Goal: Task Accomplishment & Management: Complete application form

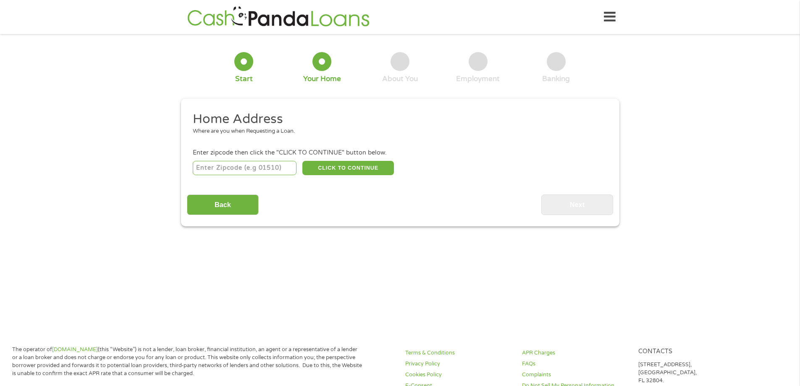
click at [259, 162] on input "number" at bounding box center [245, 168] width 104 height 14
type input "44052"
click at [316, 172] on button "CLICK TO CONTINUE" at bounding box center [348, 168] width 92 height 14
type input "44052"
type input "Lorain"
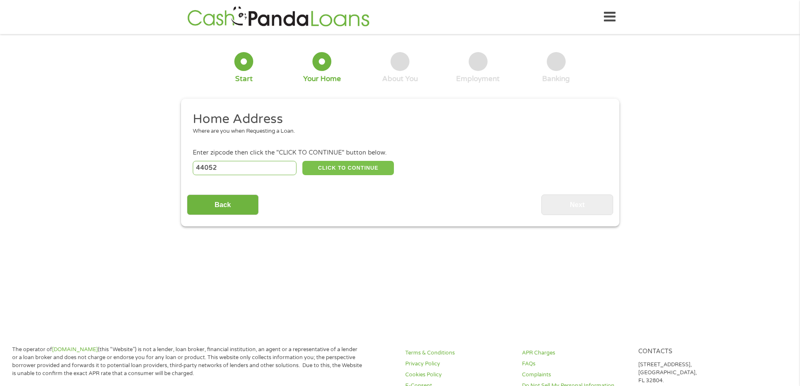
select select "[US_STATE]"
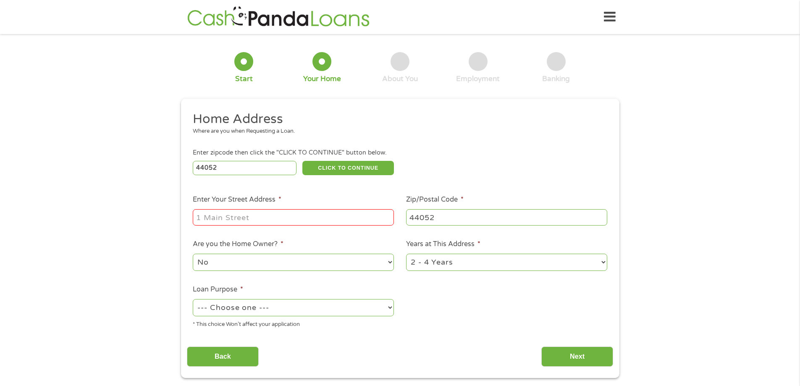
click at [304, 215] on input "Enter Your Street Address *" at bounding box center [293, 217] width 201 height 16
type input "[STREET_ADDRESS]"
click at [366, 264] on select "No Yes" at bounding box center [293, 262] width 201 height 17
select select "yes"
click at [193, 254] on select "No Yes" at bounding box center [293, 262] width 201 height 17
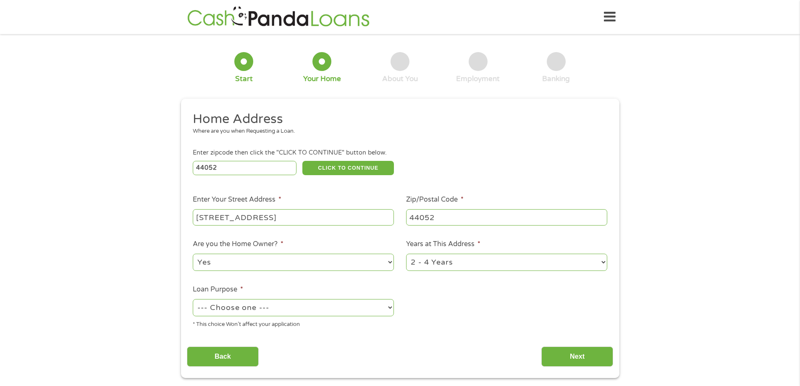
click at [428, 267] on select "1 Year or less 1 - 2 Years 2 - 4 Years Over 4 Years" at bounding box center [506, 262] width 201 height 17
select select "60months"
click at [406, 254] on select "1 Year or less 1 - 2 Years 2 - 4 Years Over 4 Years" at bounding box center [506, 262] width 201 height 17
click at [337, 310] on select "--- Choose one --- Pay Bills Debt Consolidation Home Improvement Major Purchase…" at bounding box center [293, 307] width 201 height 17
select select "other"
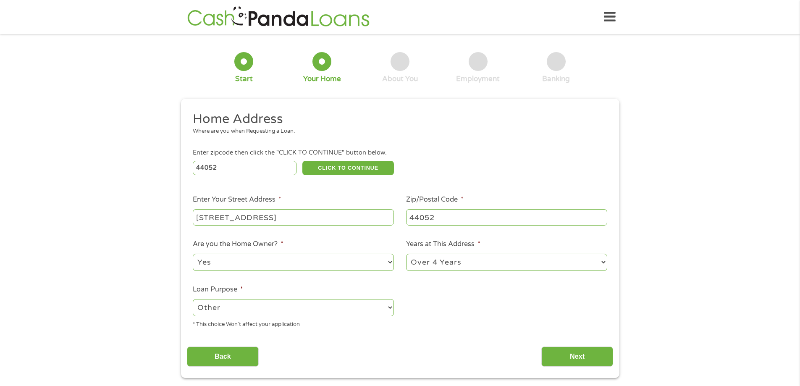
click at [193, 299] on select "--- Choose one --- Pay Bills Debt Consolidation Home Improvement Major Purchase…" at bounding box center [293, 307] width 201 height 17
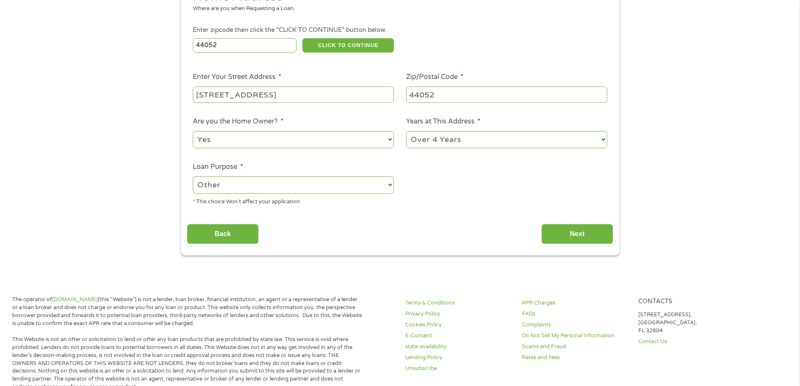
scroll to position [126, 0]
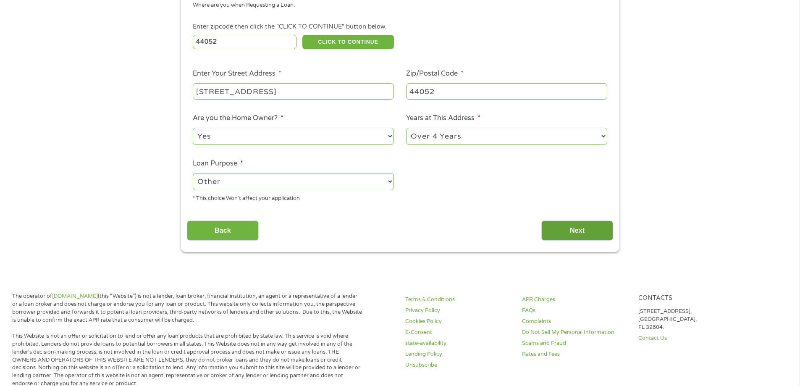
click at [550, 230] on input "Next" at bounding box center [577, 230] width 72 height 21
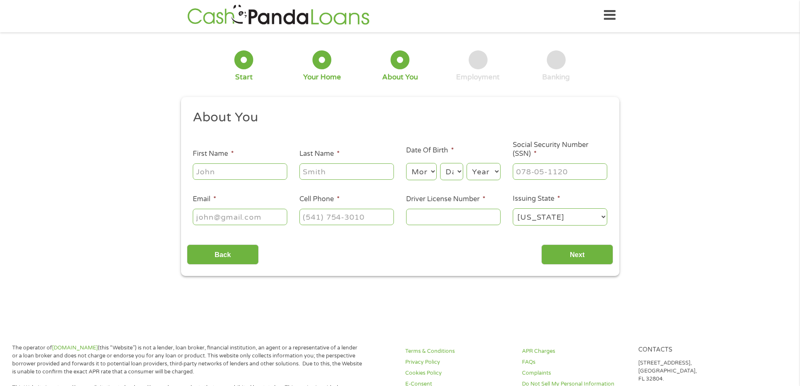
scroll to position [0, 0]
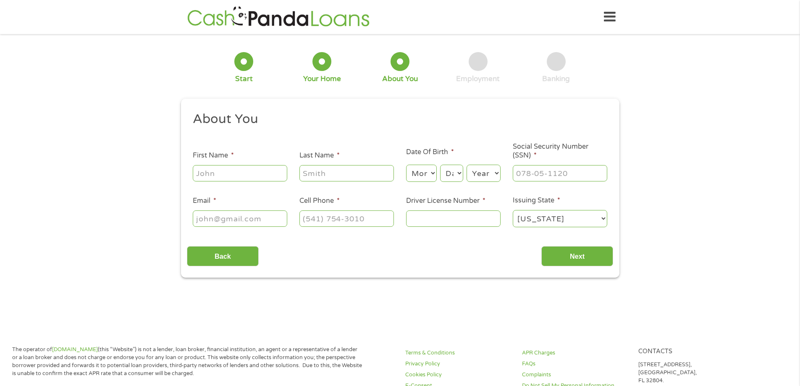
click at [270, 176] on input "First Name *" at bounding box center [240, 173] width 94 height 16
type input "[PERSON_NAME]"
click at [415, 176] on select "Month 1 2 3 4 5 6 7 8 9 10 11 12" at bounding box center [421, 173] width 31 height 17
select select "5"
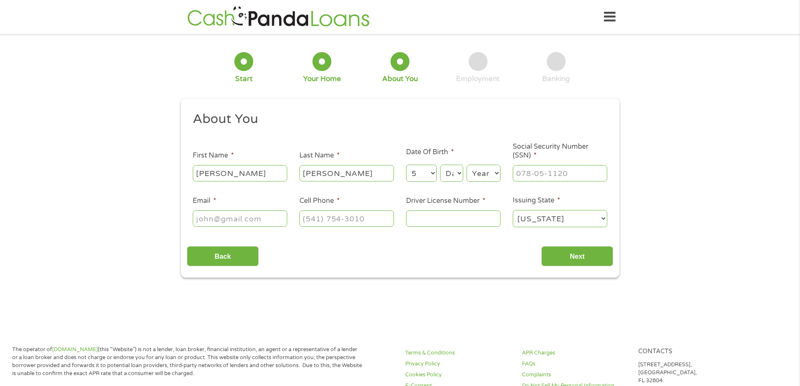
click at [406, 165] on select "Month 1 2 3 4 5 6 7 8 9 10 11 12" at bounding box center [421, 173] width 31 height 17
click at [449, 175] on select "Day 1 2 3 4 5 6 7 8 9 10 11 12 13 14 15 16 17 18 19 20 21 22 23 24 25 26 27 28 …" at bounding box center [451, 173] width 23 height 17
select select "1"
click at [440, 165] on select "Day 1 2 3 4 5 6 7 8 9 10 11 12 13 14 15 16 17 18 19 20 21 22 23 24 25 26 27 28 …" at bounding box center [451, 173] width 23 height 17
click at [489, 173] on select "Year [DATE] 2006 2005 2004 2003 2002 2001 2000 1999 1998 1997 1996 1995 1994 19…" at bounding box center [483, 173] width 34 height 17
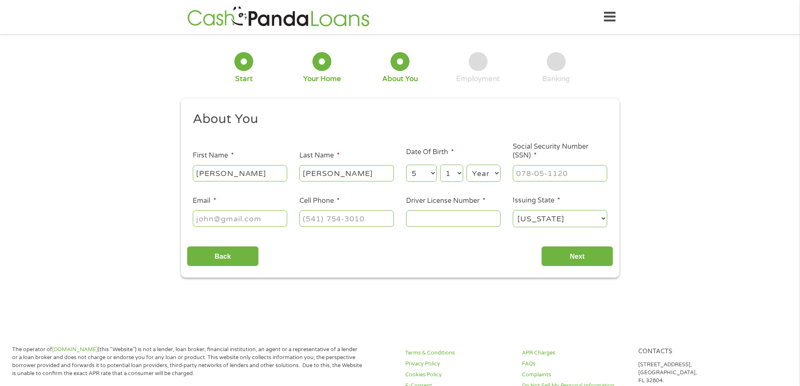
select select "1968"
click at [466, 165] on select "Year [DATE] 2006 2005 2004 2003 2002 2001 2000 1999 1998 1997 1996 1995 1994 19…" at bounding box center [483, 173] width 34 height 17
click at [523, 173] on input "___-__-____" at bounding box center [560, 173] width 94 height 16
type input "284-72-5480"
click at [263, 223] on input "Email *" at bounding box center [240, 218] width 94 height 16
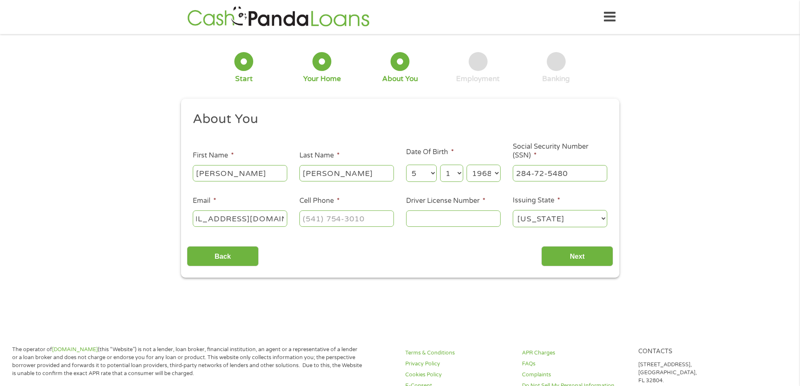
scroll to position [0, 32]
type input "[EMAIL_ADDRESS][DOMAIN_NAME]"
type input "[PHONE_NUMBER]"
click at [416, 218] on input "Driver License Number *" at bounding box center [453, 218] width 94 height 16
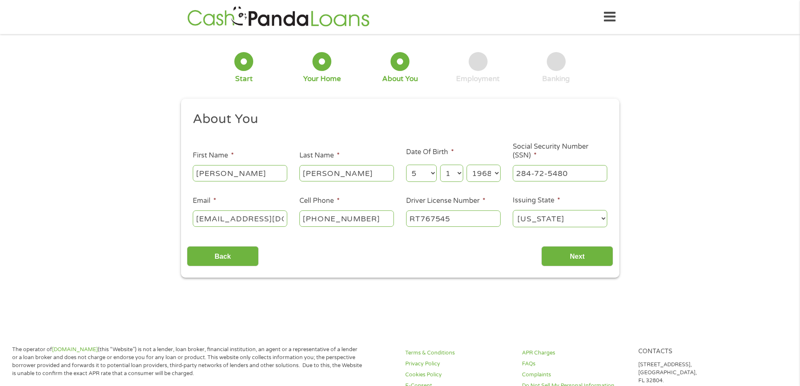
type input "RT767545"
click at [568, 254] on input "Next" at bounding box center [577, 256] width 72 height 21
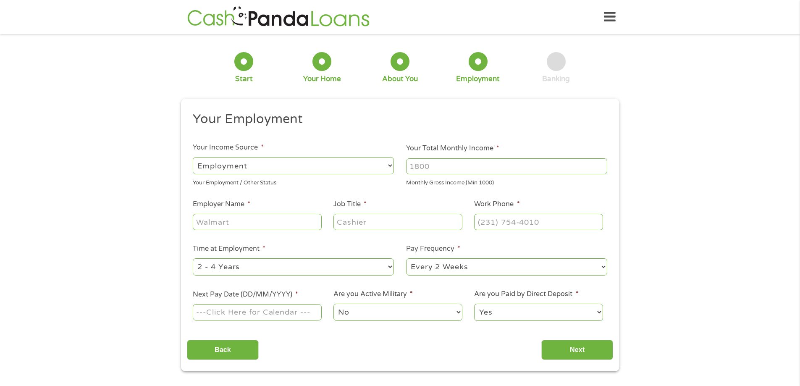
scroll to position [3, 3]
click at [427, 166] on input "Your Total Monthly Income *" at bounding box center [506, 166] width 201 height 16
click at [243, 217] on input "Employer Name *" at bounding box center [257, 222] width 128 height 16
type input "[PERSON_NAME] Industries"
type input "driver"
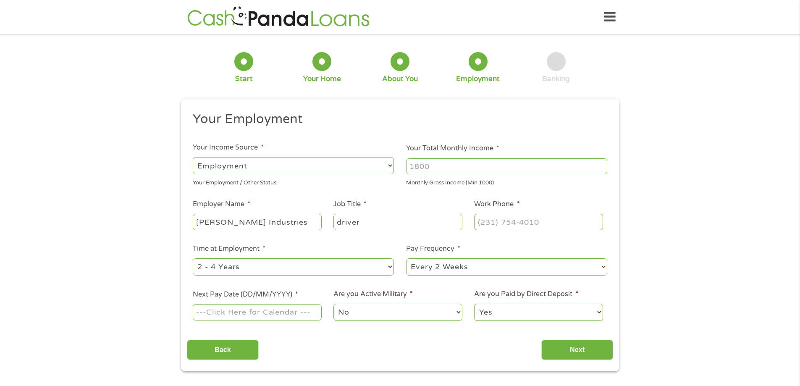
type input "(___) ___-____"
click at [419, 165] on input "Your Total Monthly Income *" at bounding box center [506, 166] width 201 height 16
type input "4800"
click at [416, 266] on select "--- Choose one --- Every 2 Weeks Every Week Monthly Semi-Monthly" at bounding box center [506, 266] width 201 height 17
select select "weekly"
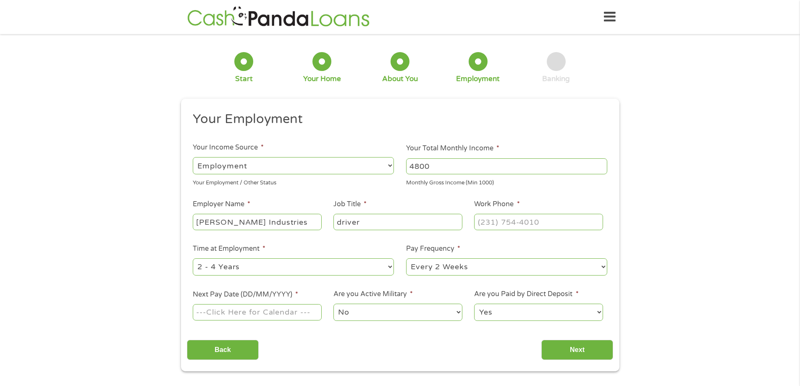
click at [406, 258] on select "--- Choose one --- Every 2 Weeks Every Week Monthly Semi-Monthly" at bounding box center [506, 266] width 201 height 17
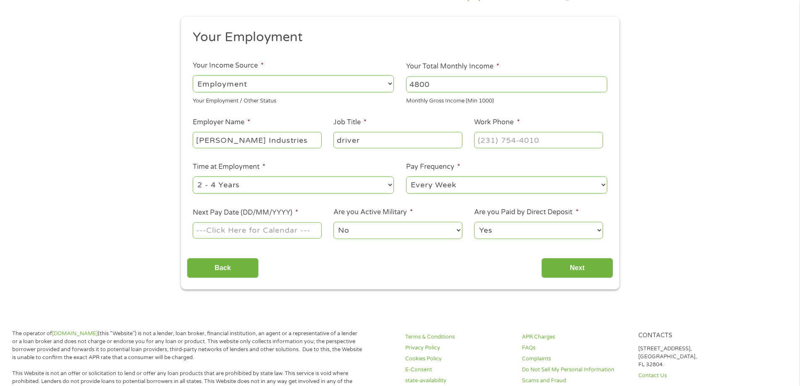
scroll to position [84, 0]
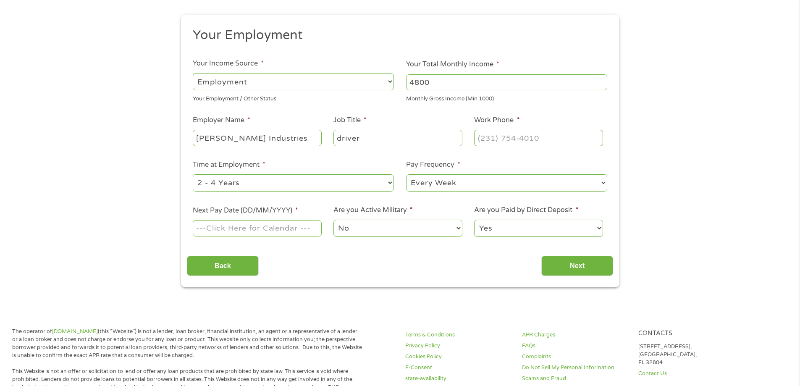
click at [370, 182] on select "--- Choose one --- 1 Year or less 1 - 2 Years 2 - 4 Years Over 4 Years" at bounding box center [293, 182] width 201 height 17
click at [202, 228] on body "Home Get Loan Offer How it works FAQs Blog Cash Loans Quick Loans Online Loans …" at bounding box center [400, 373] width 800 height 915
click at [224, 230] on input "Next Pay Date (DD/MM/YYYY) *" at bounding box center [257, 228] width 128 height 16
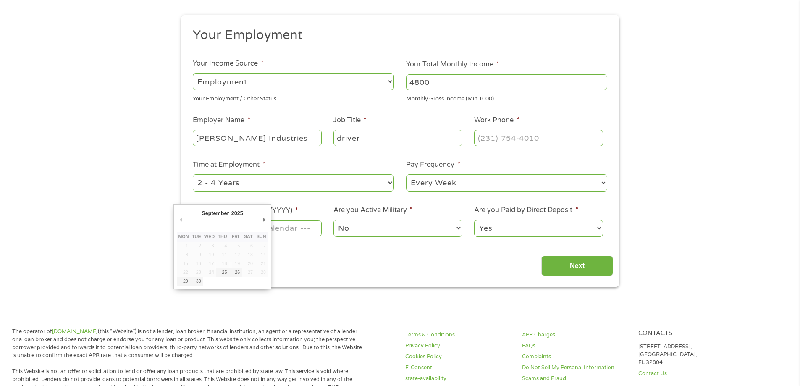
click at [247, 271] on td "27" at bounding box center [248, 272] width 13 height 9
type input "[DATE]"
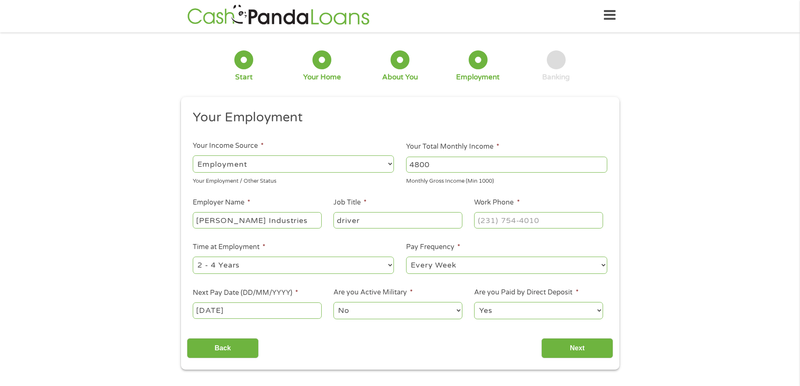
scroll to position [0, 0]
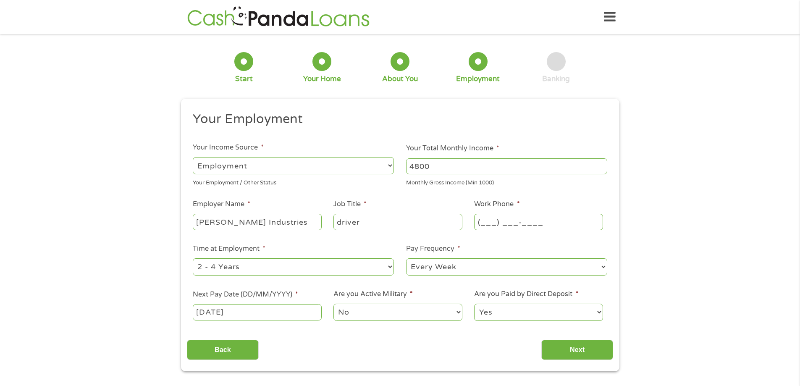
drag, startPoint x: 486, startPoint y: 222, endPoint x: 490, endPoint y: 225, distance: 5.1
click at [486, 222] on input "(___) ___-____" at bounding box center [538, 222] width 128 height 16
type input "[PHONE_NUMBER]"
click at [551, 356] on input "Next" at bounding box center [577, 350] width 72 height 21
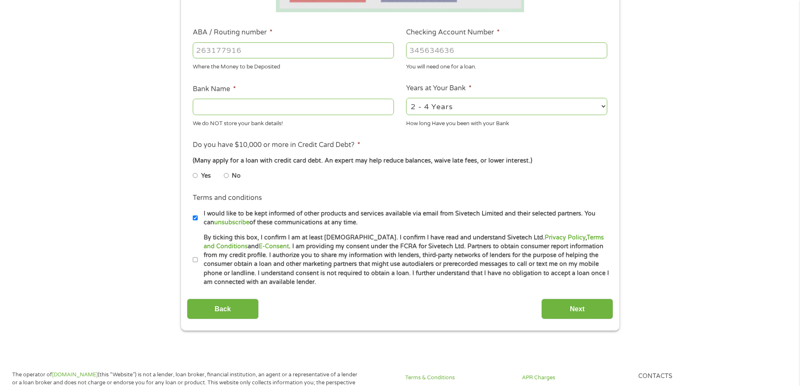
scroll to position [252, 0]
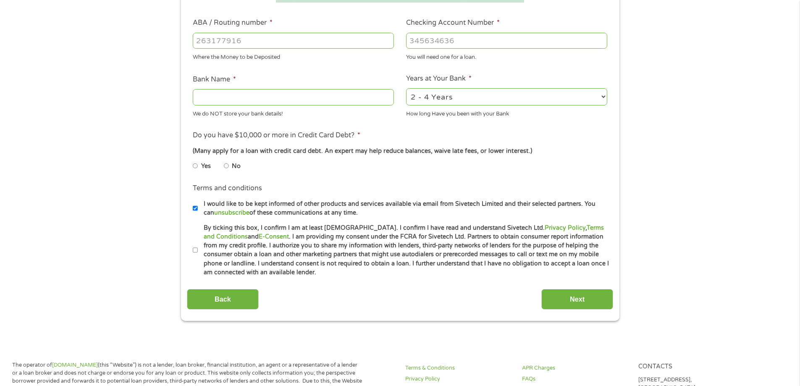
click at [225, 165] on input "No" at bounding box center [226, 165] width 5 height 13
radio input "true"
click at [192, 244] on li "Terms and conditions * By ticking this box, I confirm I am at least [DEMOGRAPHI…" at bounding box center [400, 250] width 426 height 54
click at [195, 250] on input "By ticking this box, I confirm I am at least [DEMOGRAPHIC_DATA]. I confirm I ha…" at bounding box center [195, 249] width 5 height 13
checkbox input "true"
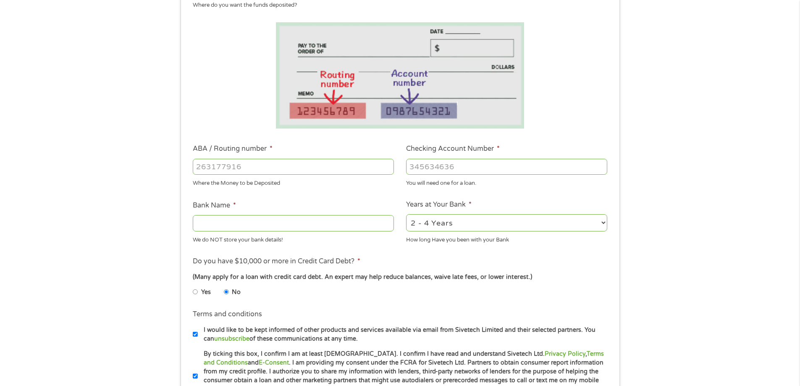
scroll to position [84, 0]
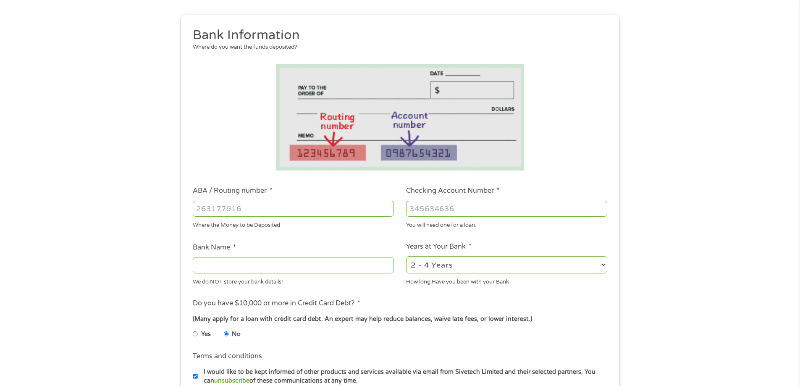
click at [268, 206] on input "ABA / Routing number *" at bounding box center [293, 209] width 201 height 16
paste input "2"
click at [251, 209] on input "ABA / Routing number *" at bounding box center [293, 209] width 201 height 16
type input "241278361"
type input "COMMUNITY STAR CREDIT UNION INC"
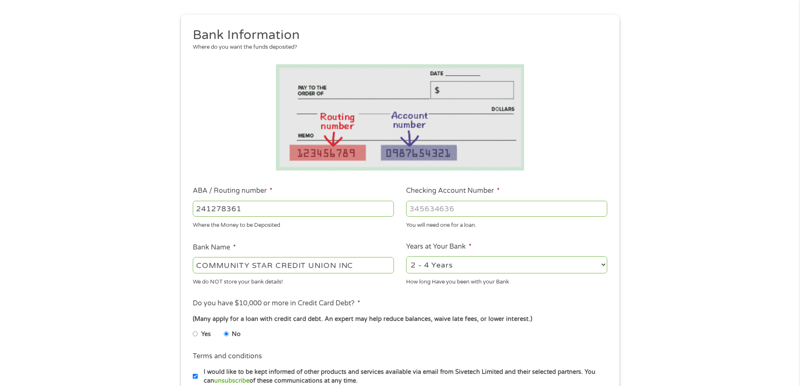
type input "241278361"
click at [412, 207] on input "Checking Account Number *" at bounding box center [506, 209] width 201 height 16
click at [455, 210] on input "Checking Account Number *" at bounding box center [506, 209] width 201 height 16
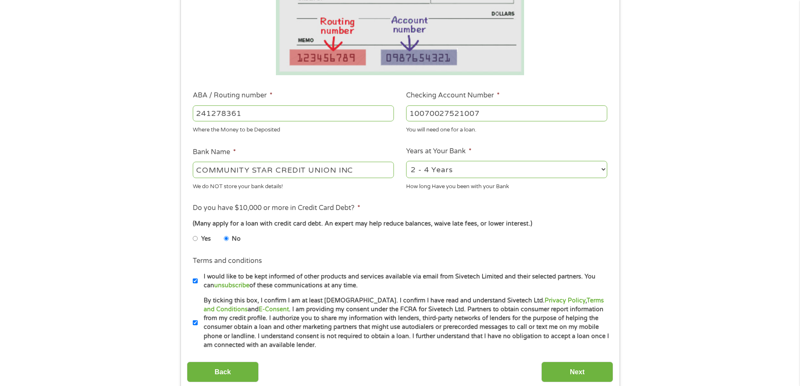
scroll to position [252, 0]
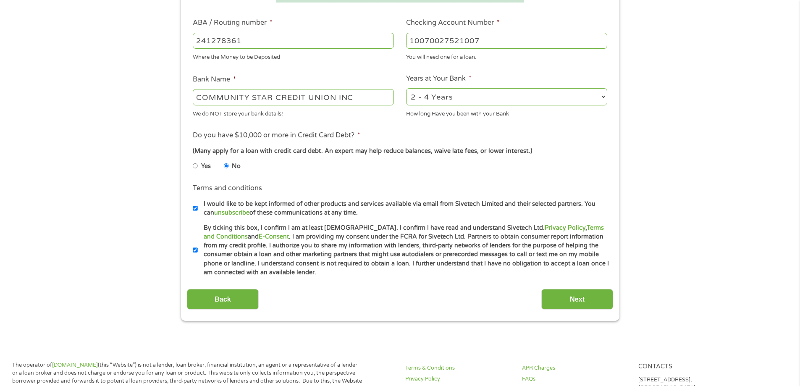
type input "10070027521007"
click at [450, 97] on select "2 - 4 Years 6 - 12 Months 1 - 2 Years Over 4 Years" at bounding box center [506, 96] width 201 height 17
select select "60months"
click at [406, 88] on select "2 - 4 Years 6 - 12 Months 1 - 2 Years Over 4 Years" at bounding box center [506, 96] width 201 height 17
click at [581, 298] on input "Next" at bounding box center [577, 299] width 72 height 21
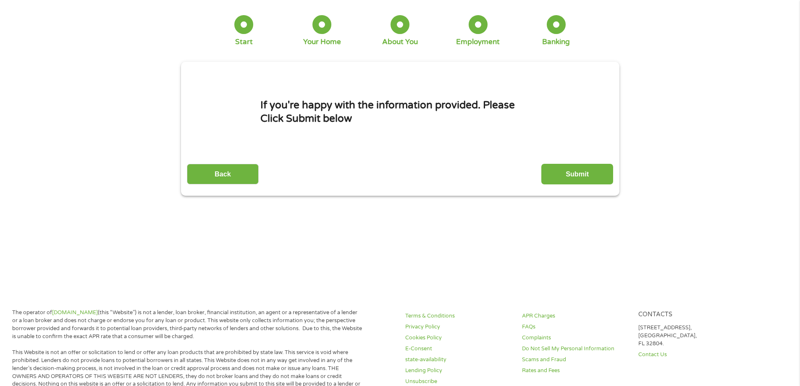
scroll to position [0, 0]
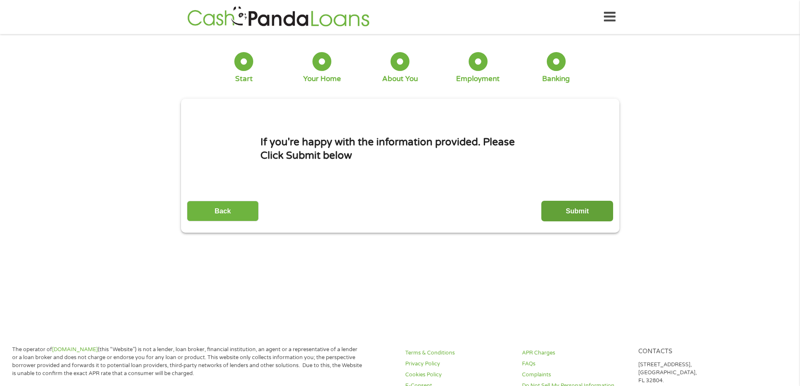
click at [562, 210] on input "Submit" at bounding box center [577, 211] width 72 height 21
